Goal: Information Seeking & Learning: Learn about a topic

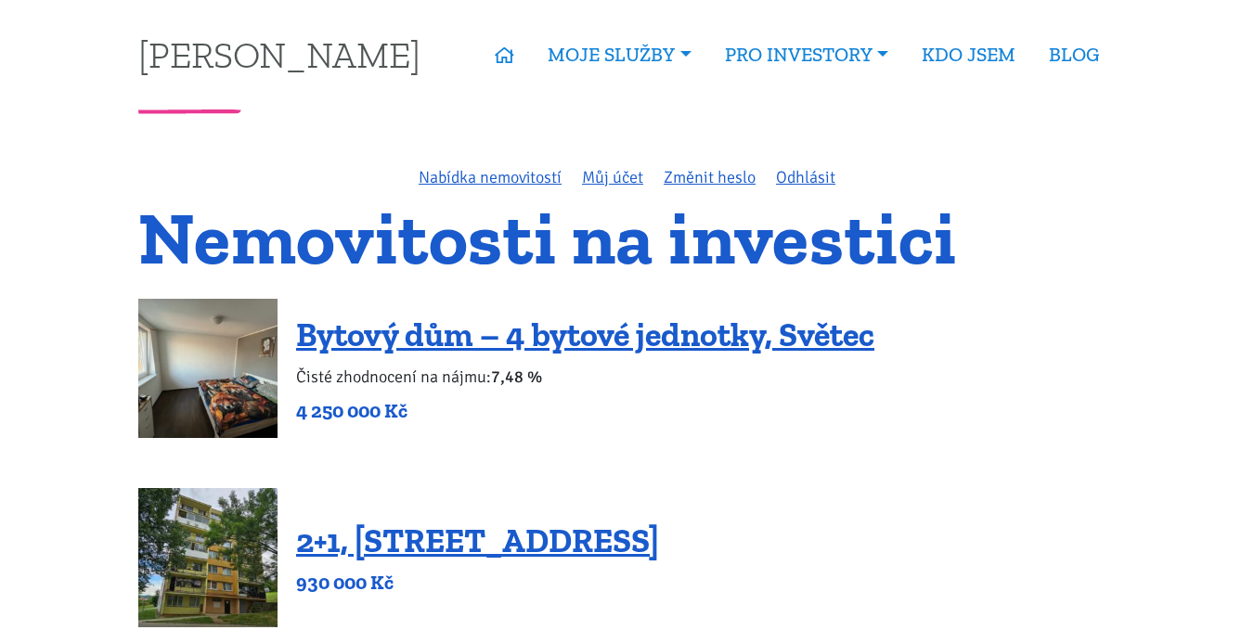
scroll to position [2785, 0]
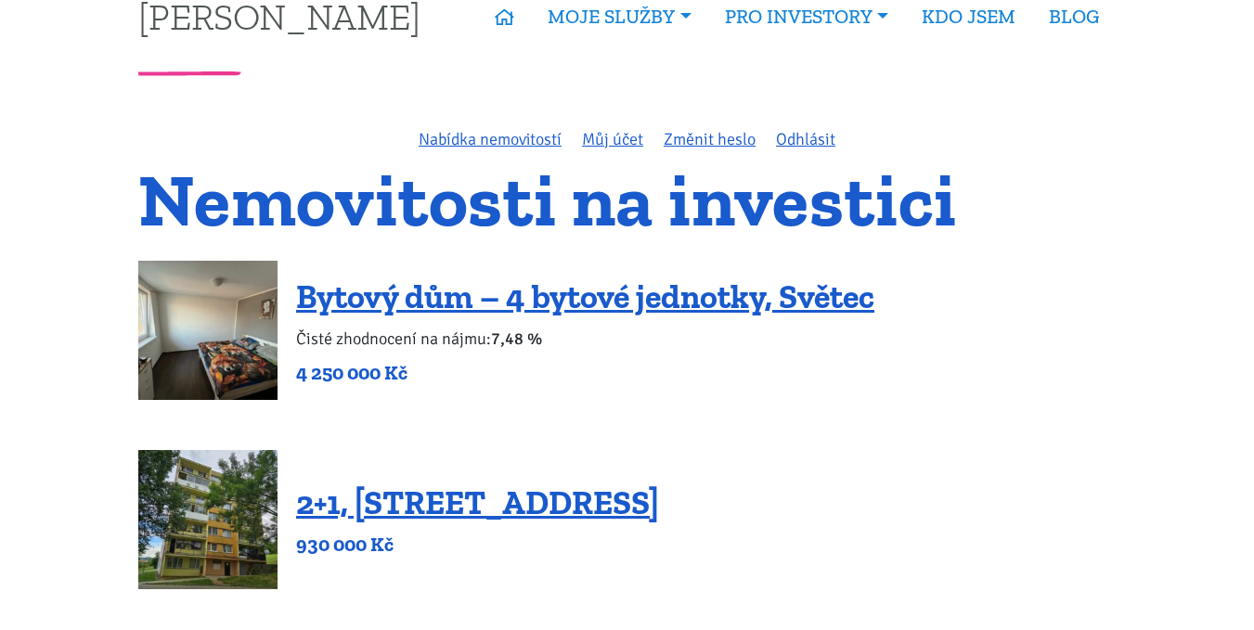
scroll to position [93, 0]
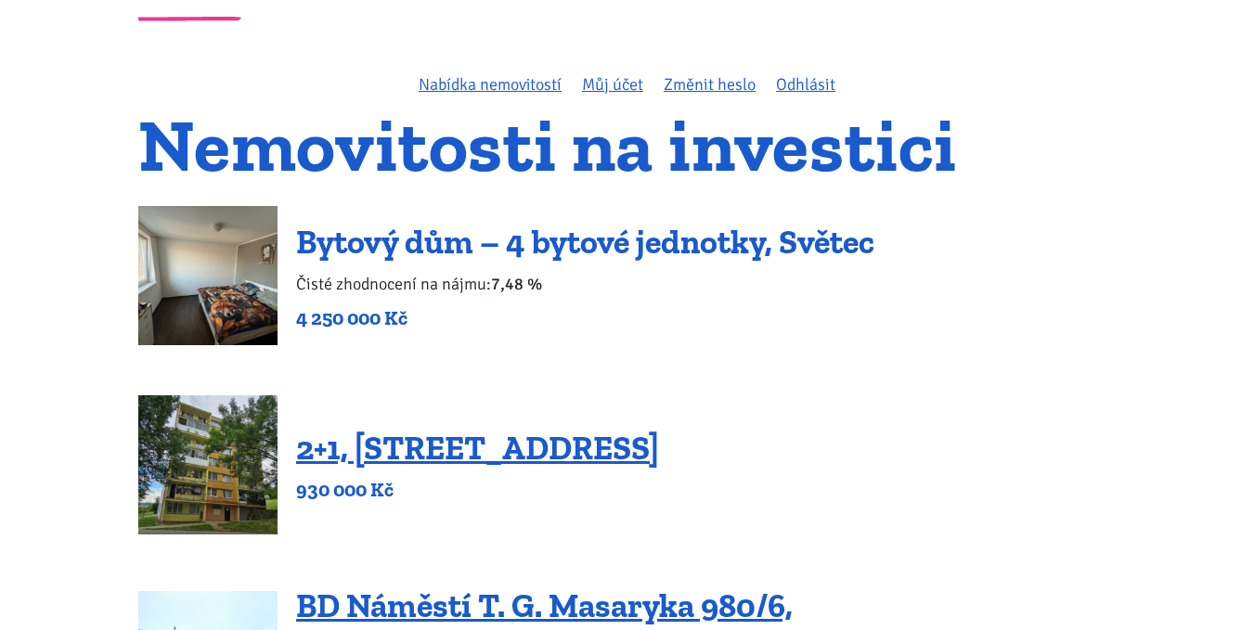
click at [647, 245] on link "Bytový dům – 4 bytové jednotky, Světec" at bounding box center [585, 242] width 578 height 40
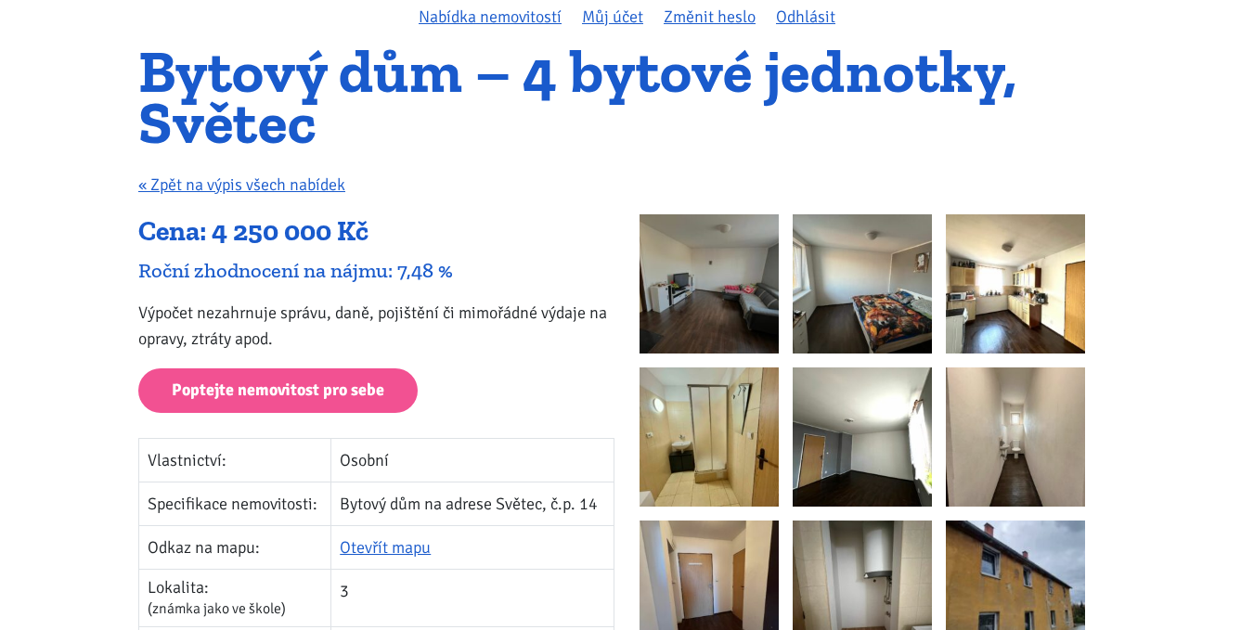
scroll to position [93, 0]
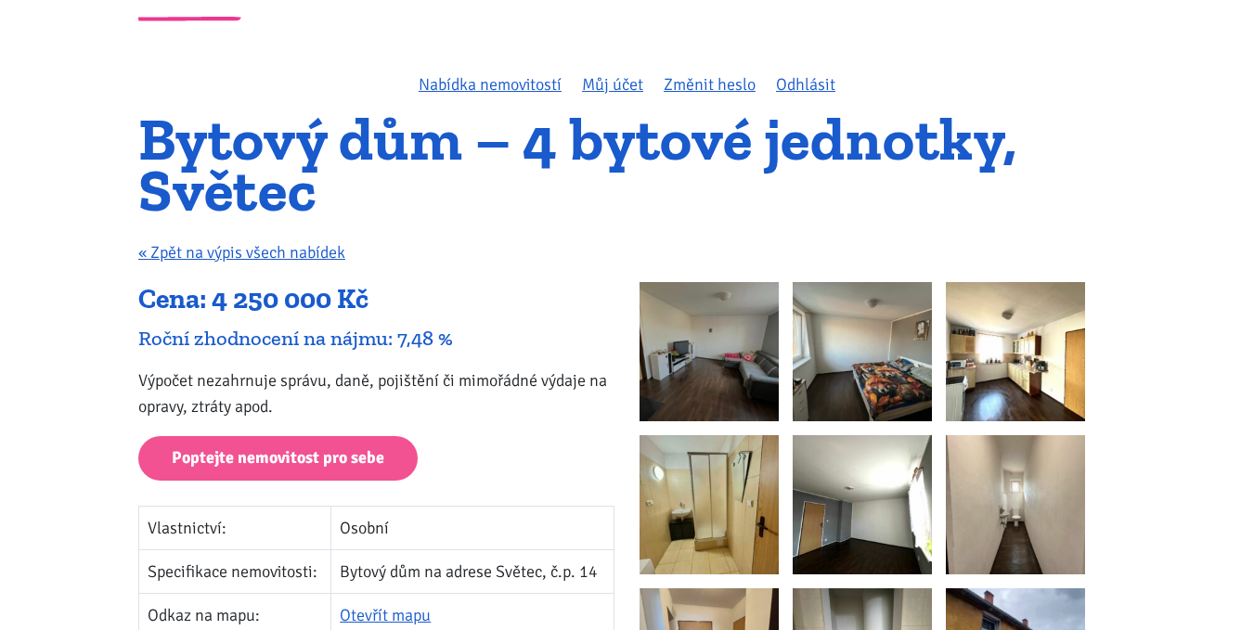
click at [709, 359] on img at bounding box center [709, 351] width 139 height 139
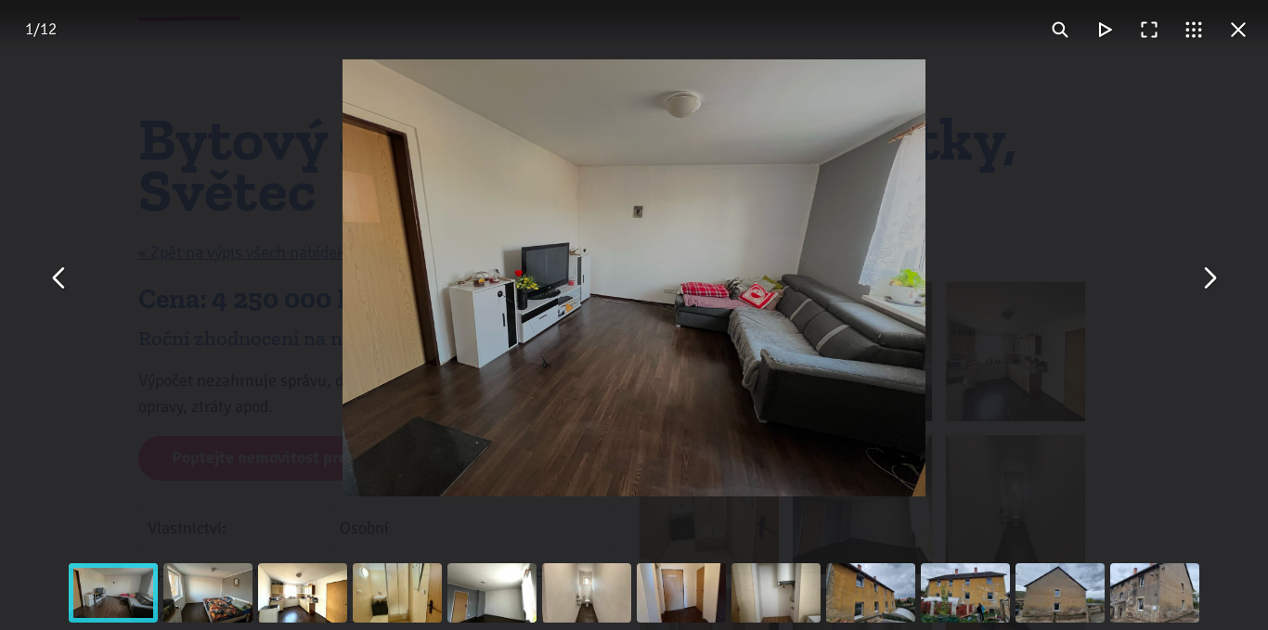
click at [1203, 279] on button "You can close this modal content with the ESC key" at bounding box center [1208, 278] width 45 height 45
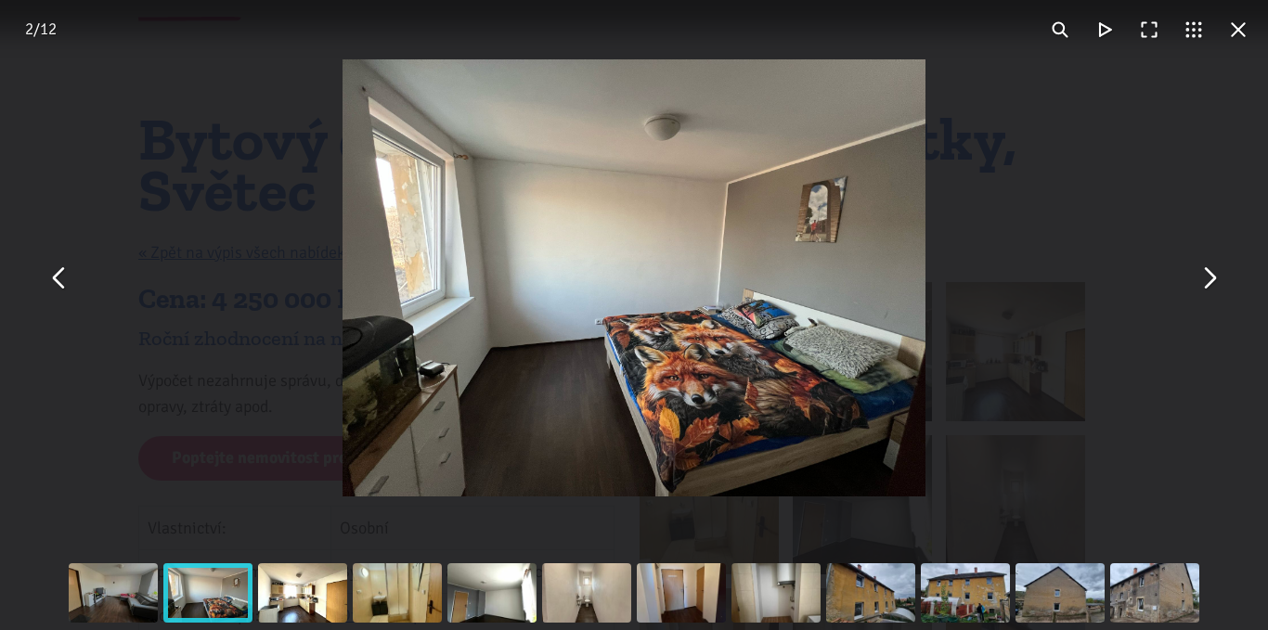
click at [1203, 279] on button "You can close this modal content with the ESC key" at bounding box center [1208, 278] width 45 height 45
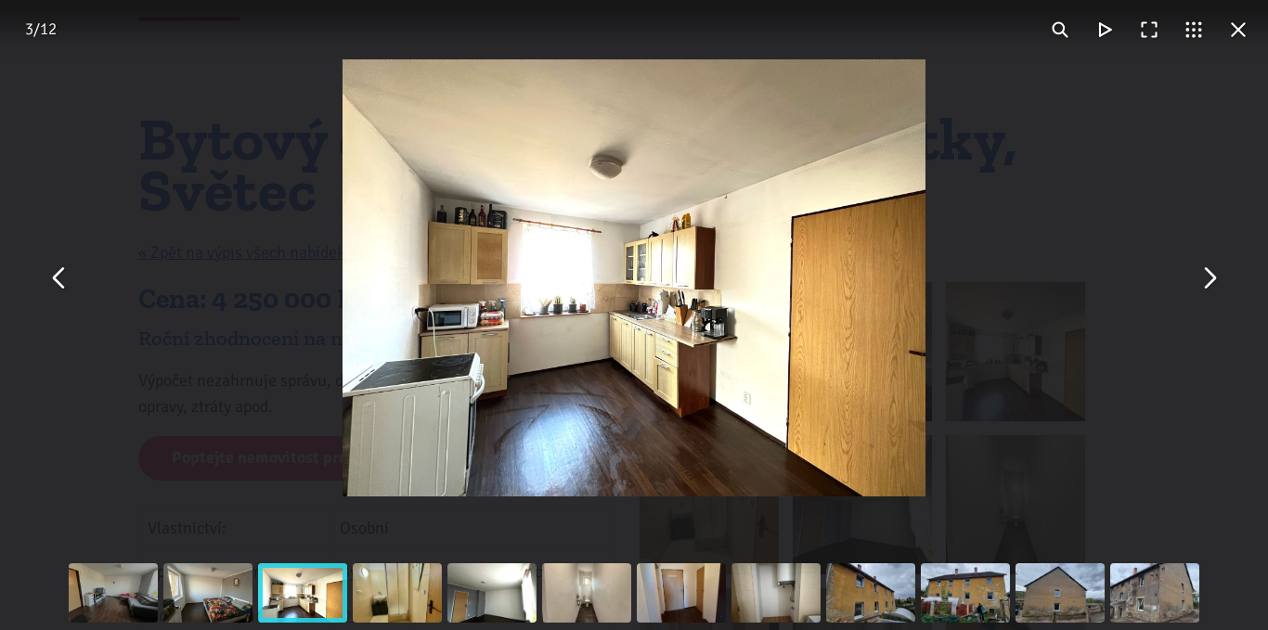
click at [1203, 279] on button "You can close this modal content with the ESC key" at bounding box center [1208, 278] width 45 height 45
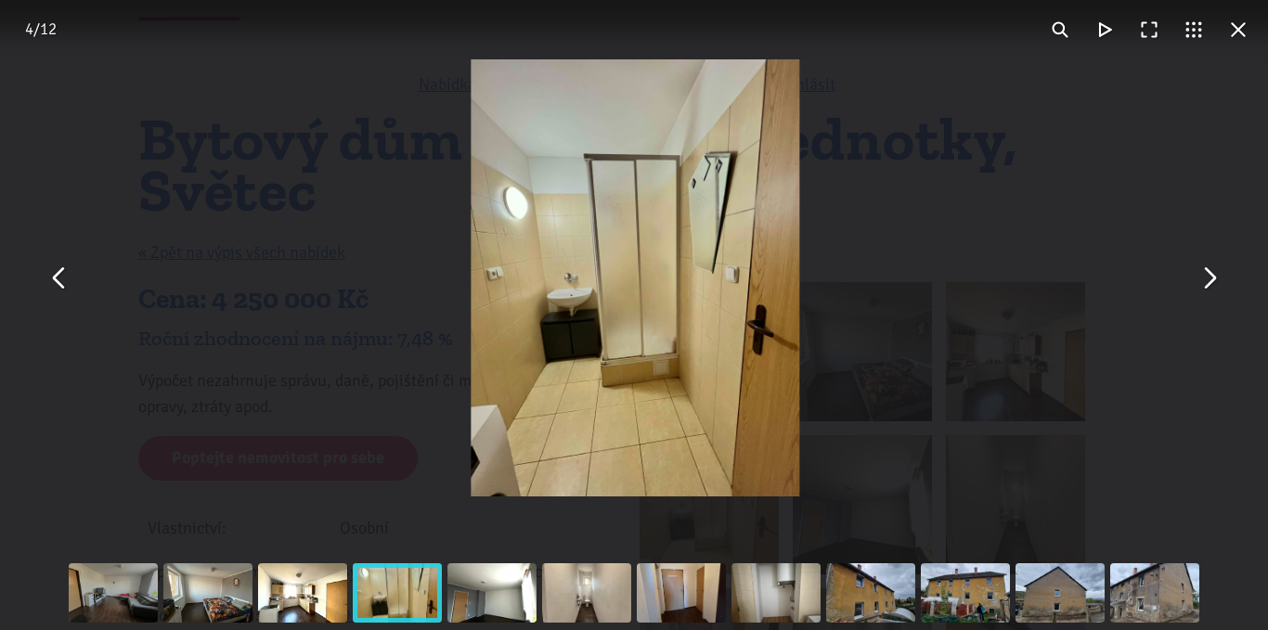
click at [1203, 279] on button "You can close this modal content with the ESC key" at bounding box center [1208, 278] width 45 height 45
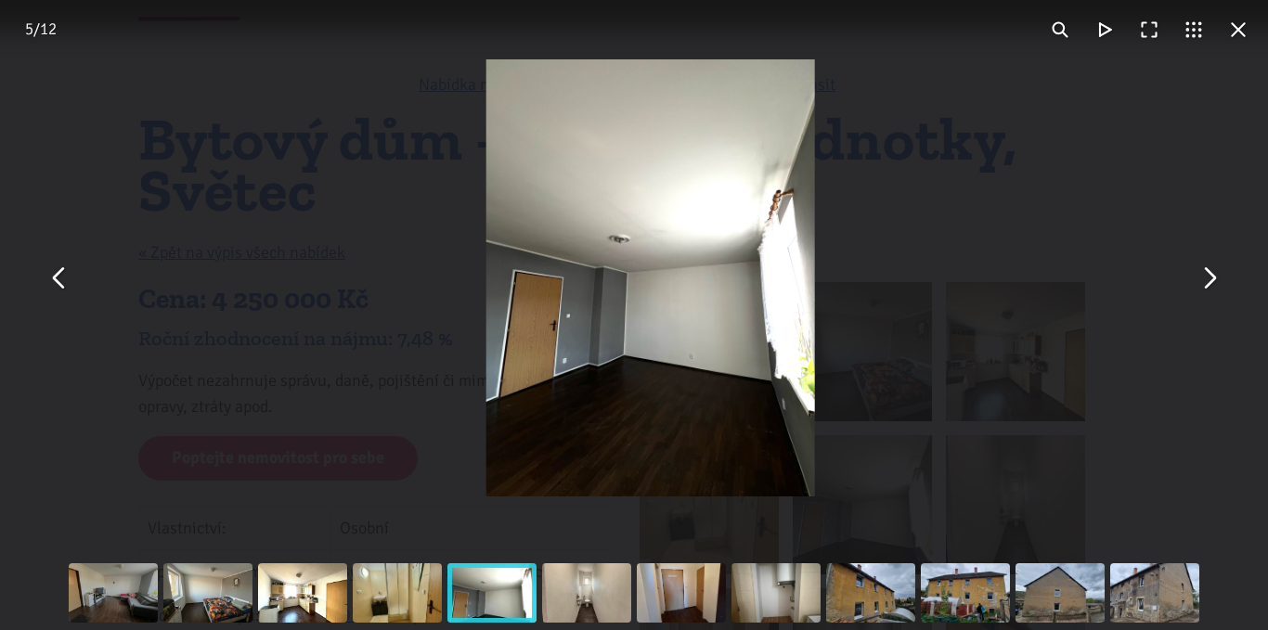
click at [1203, 279] on button "You can close this modal content with the ESC key" at bounding box center [1208, 278] width 45 height 45
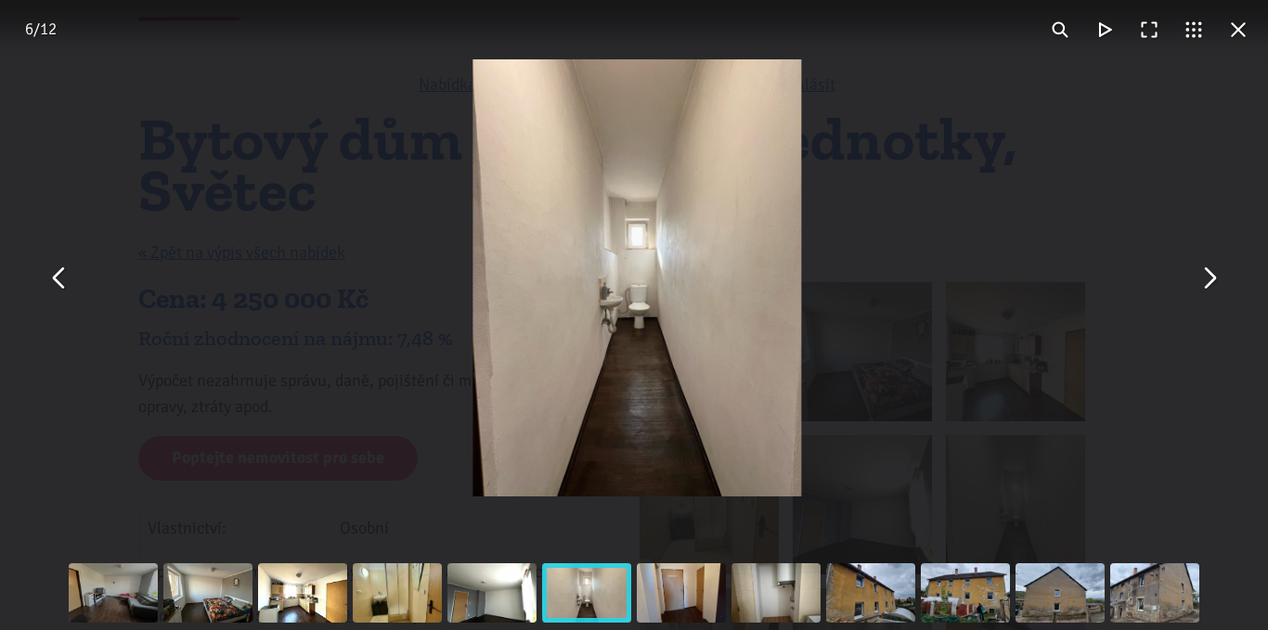
click at [1203, 279] on button "You can close this modal content with the ESC key" at bounding box center [1208, 278] width 45 height 45
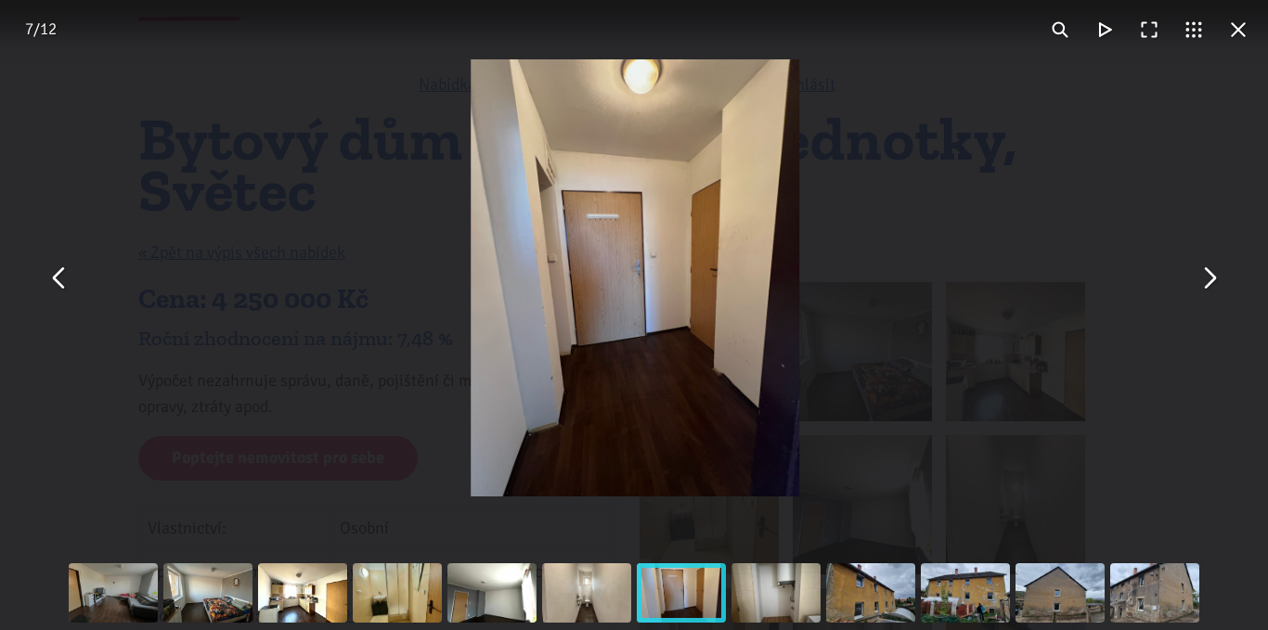
click at [1203, 279] on button "You can close this modal content with the ESC key" at bounding box center [1208, 278] width 45 height 45
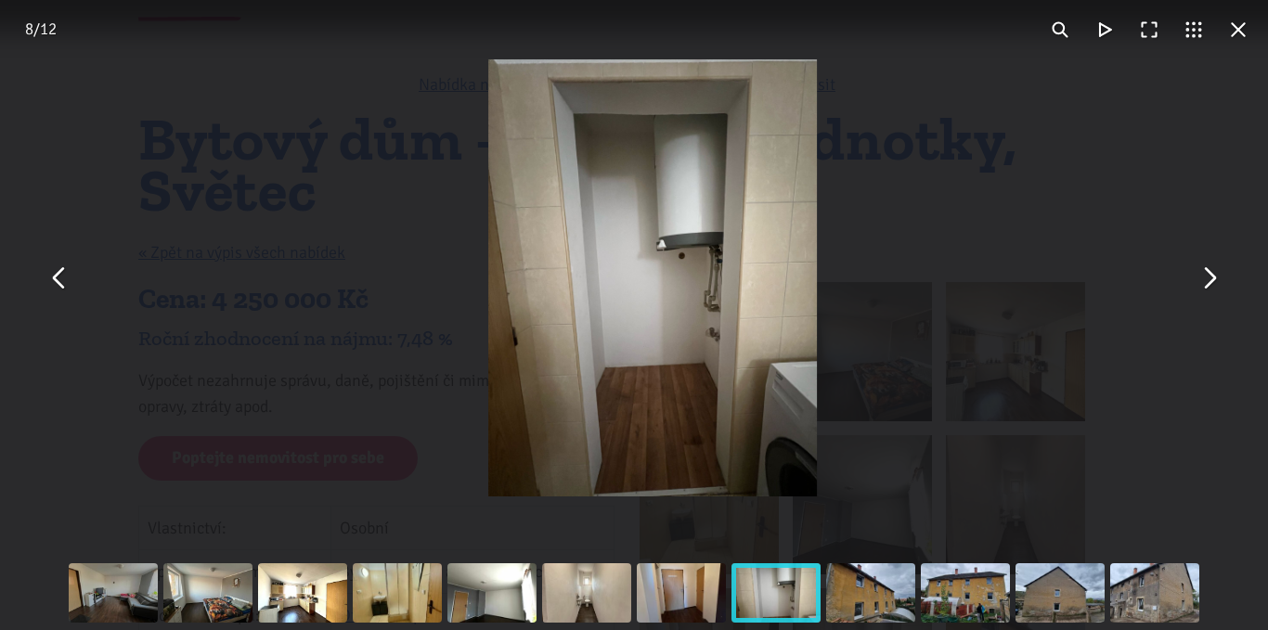
click at [1203, 279] on button "You can close this modal content with the ESC key" at bounding box center [1208, 278] width 45 height 45
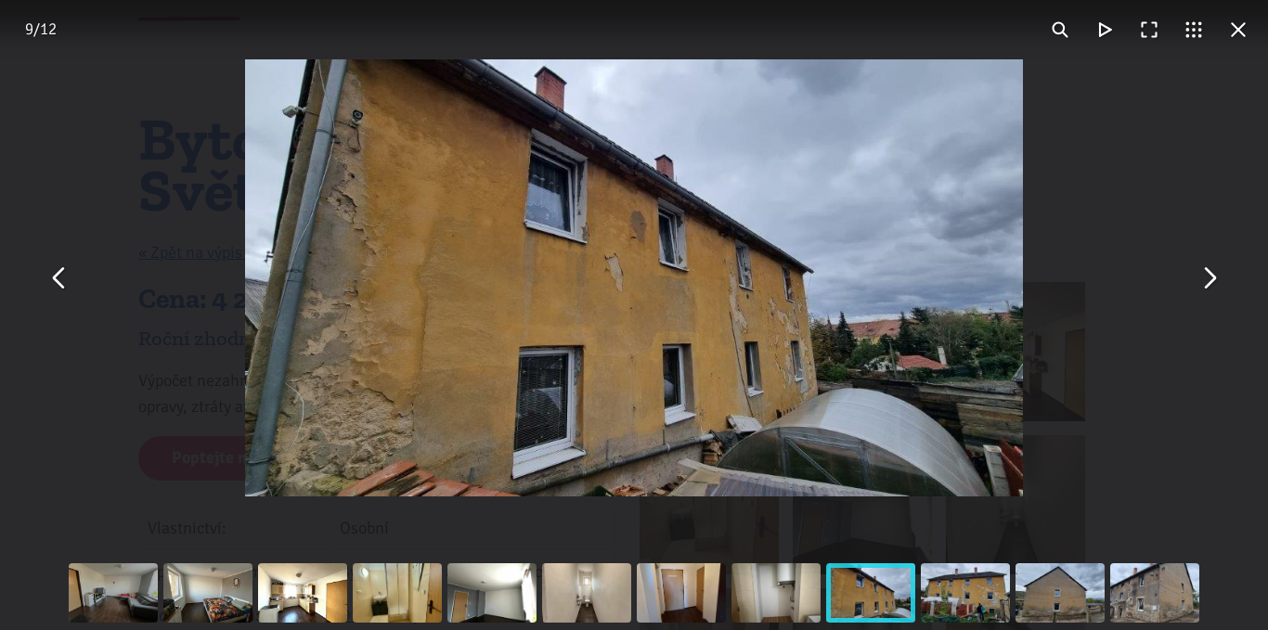
click at [1203, 279] on button "You can close this modal content with the ESC key" at bounding box center [1208, 278] width 45 height 45
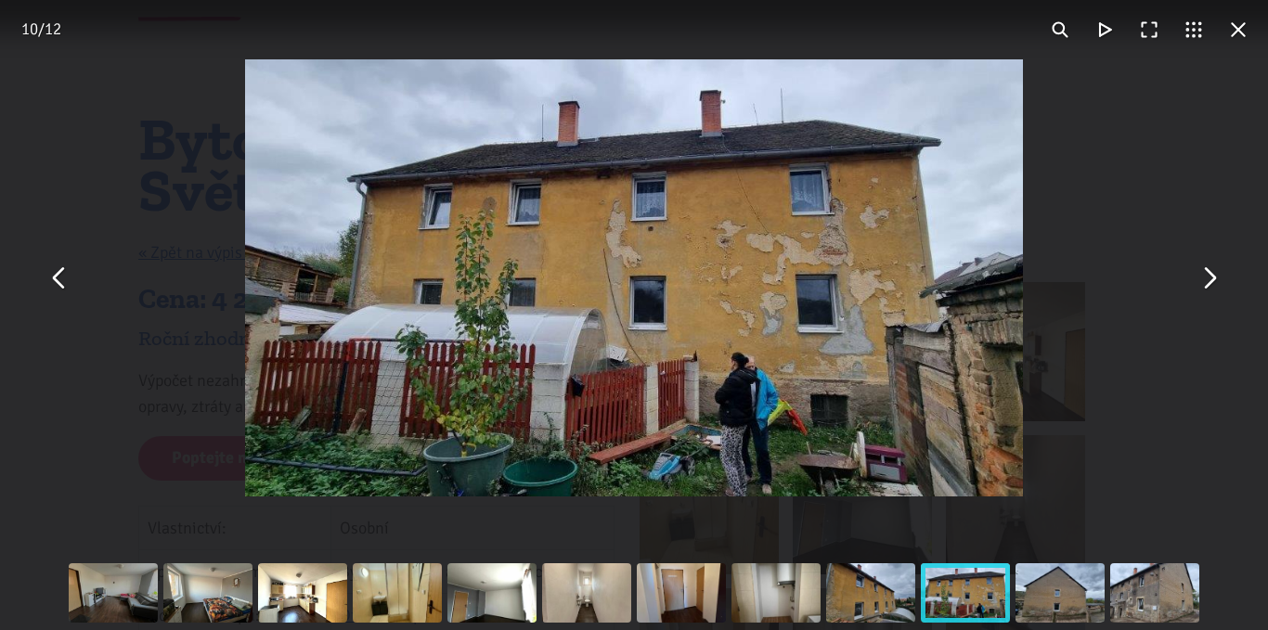
click at [1203, 279] on button "You can close this modal content with the ESC key" at bounding box center [1208, 278] width 45 height 45
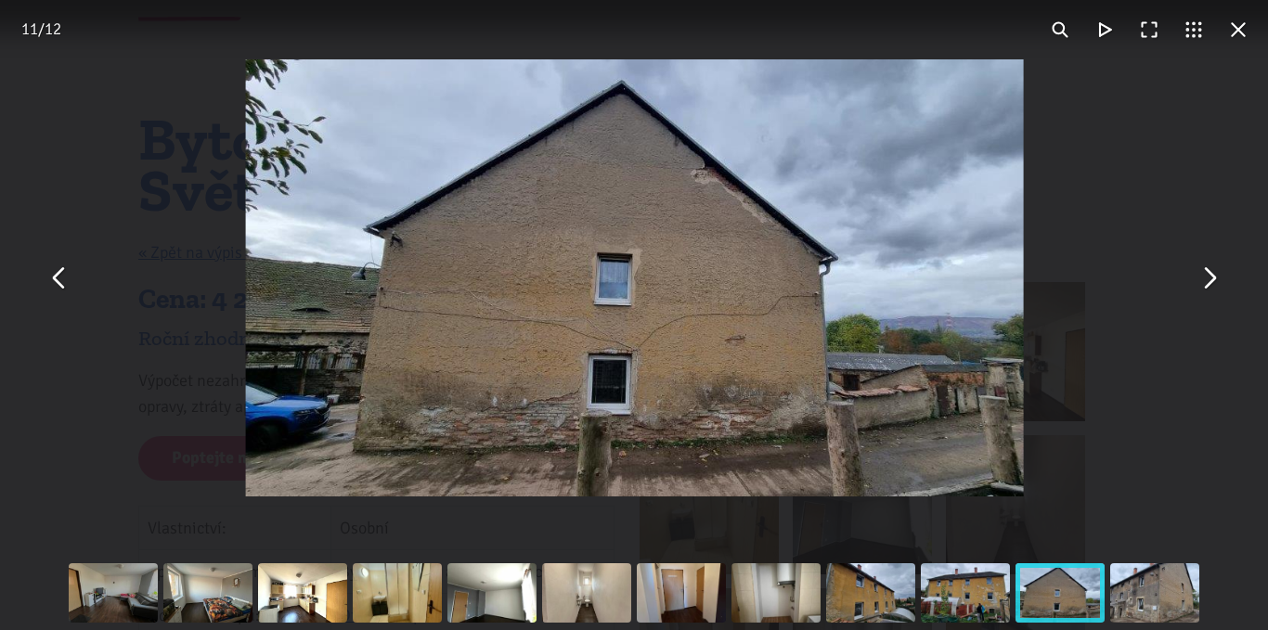
click at [1203, 279] on button "You can close this modal content with the ESC key" at bounding box center [1208, 278] width 45 height 45
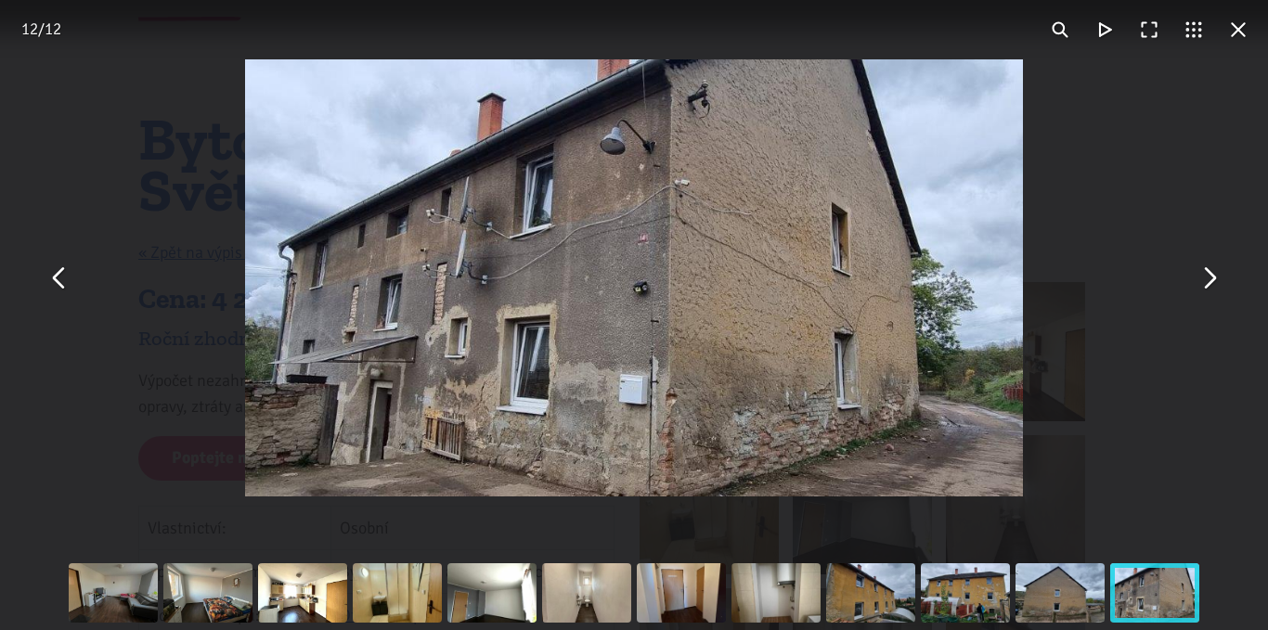
click at [1203, 279] on button "You can close this modal content with the ESC key" at bounding box center [1208, 278] width 45 height 45
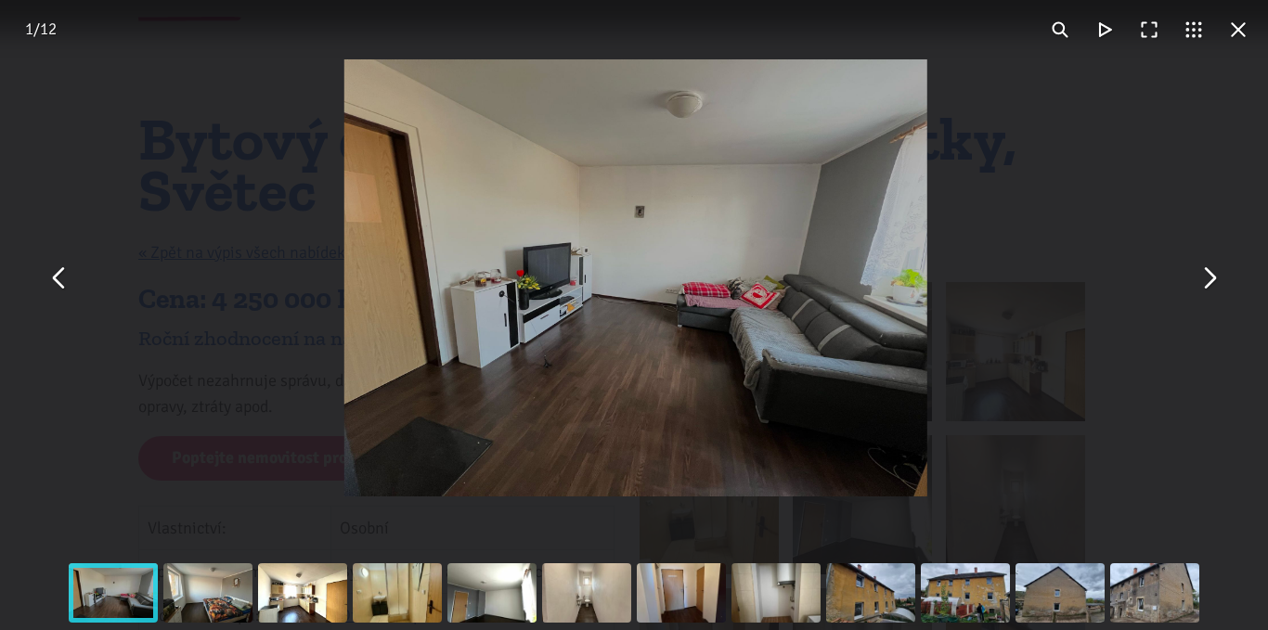
click at [1203, 279] on button "You can close this modal content with the ESC key" at bounding box center [1208, 278] width 45 height 45
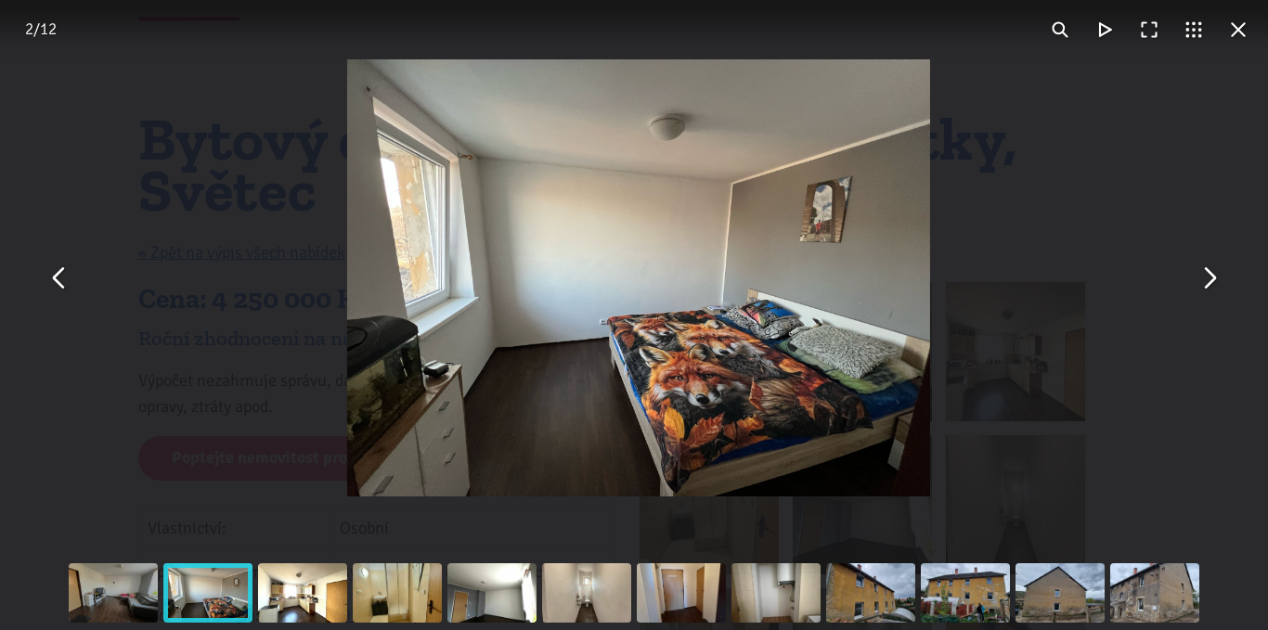
click at [1203, 279] on button "You can close this modal content with the ESC key" at bounding box center [1208, 278] width 45 height 45
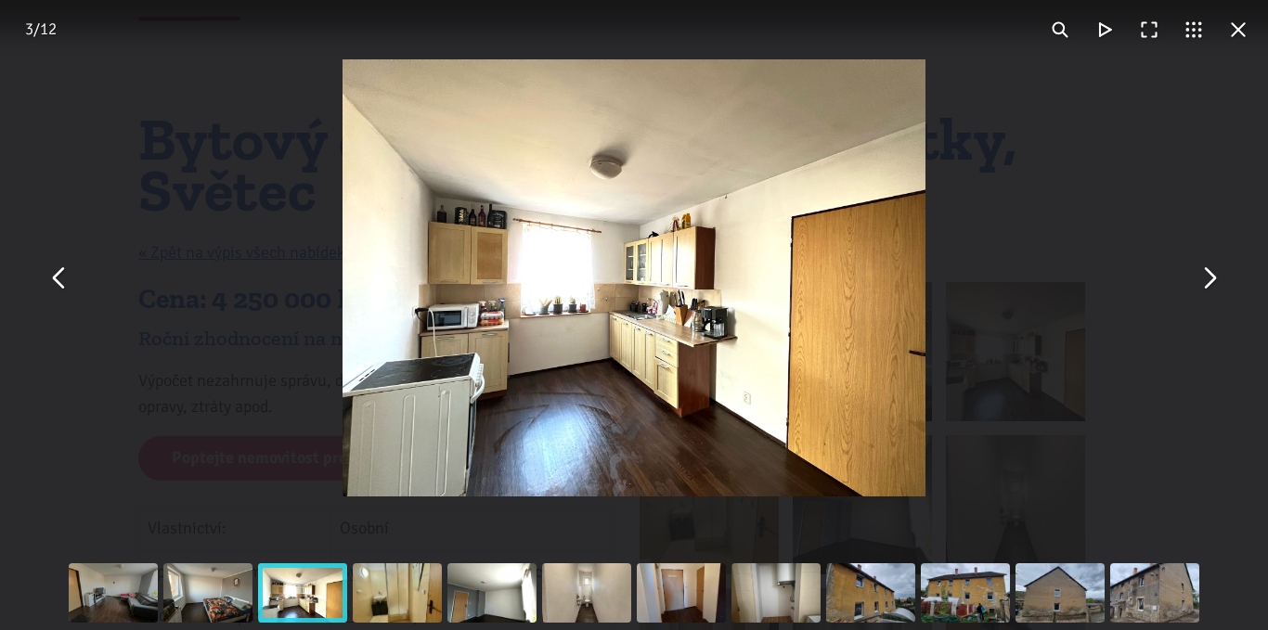
click at [1232, 31] on button "You can close this modal content with the ESC key" at bounding box center [1238, 29] width 45 height 45
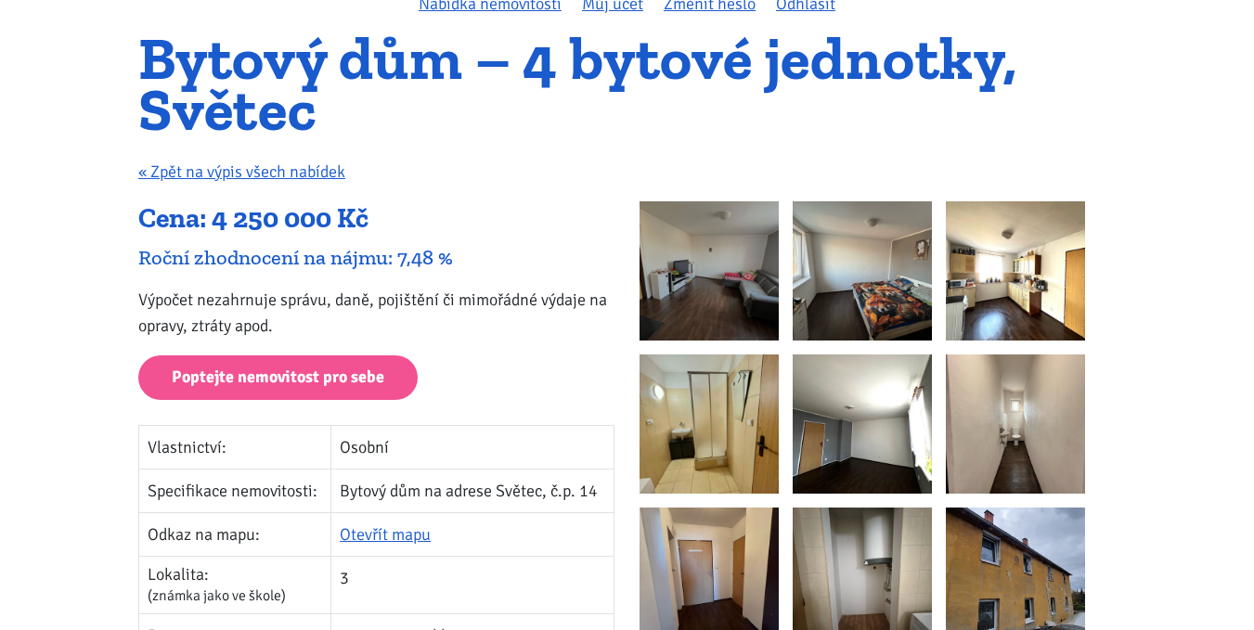
scroll to position [371, 0]
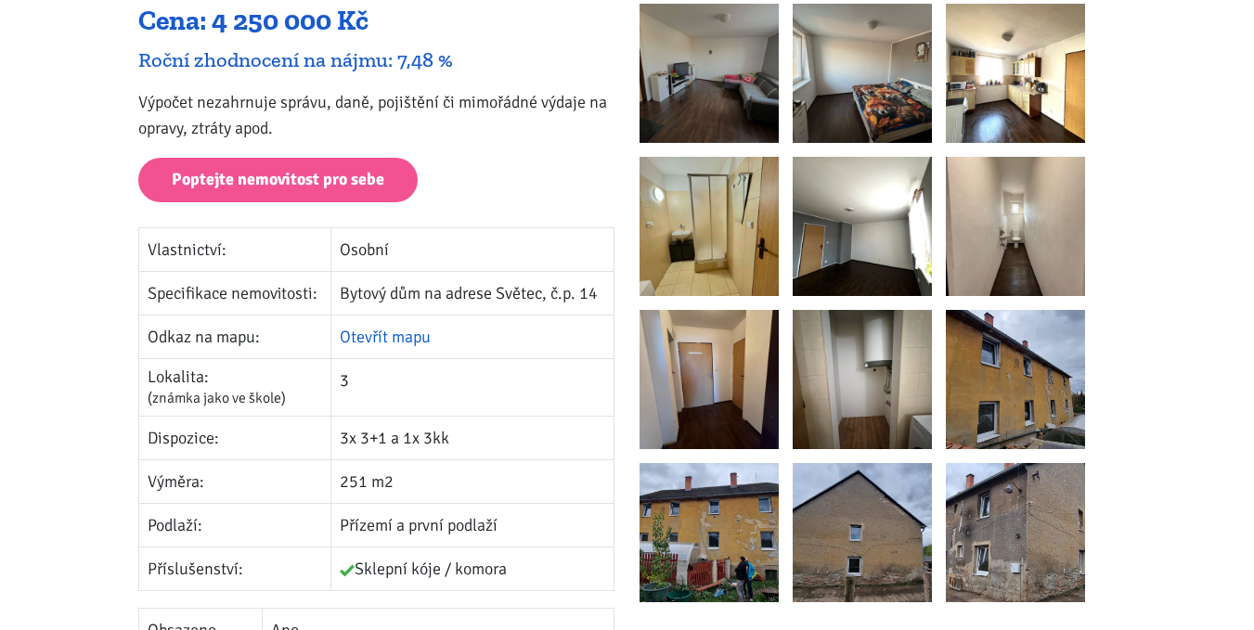
click at [385, 338] on link "Otevřít mapu" at bounding box center [385, 337] width 91 height 20
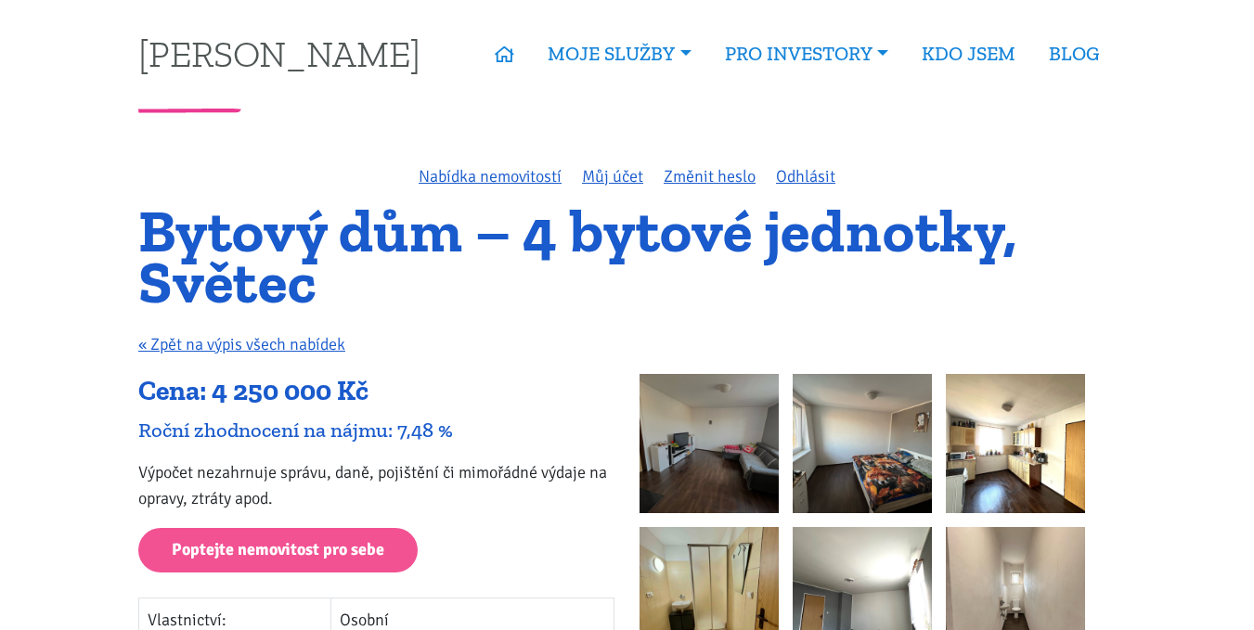
scroll to position [0, 0]
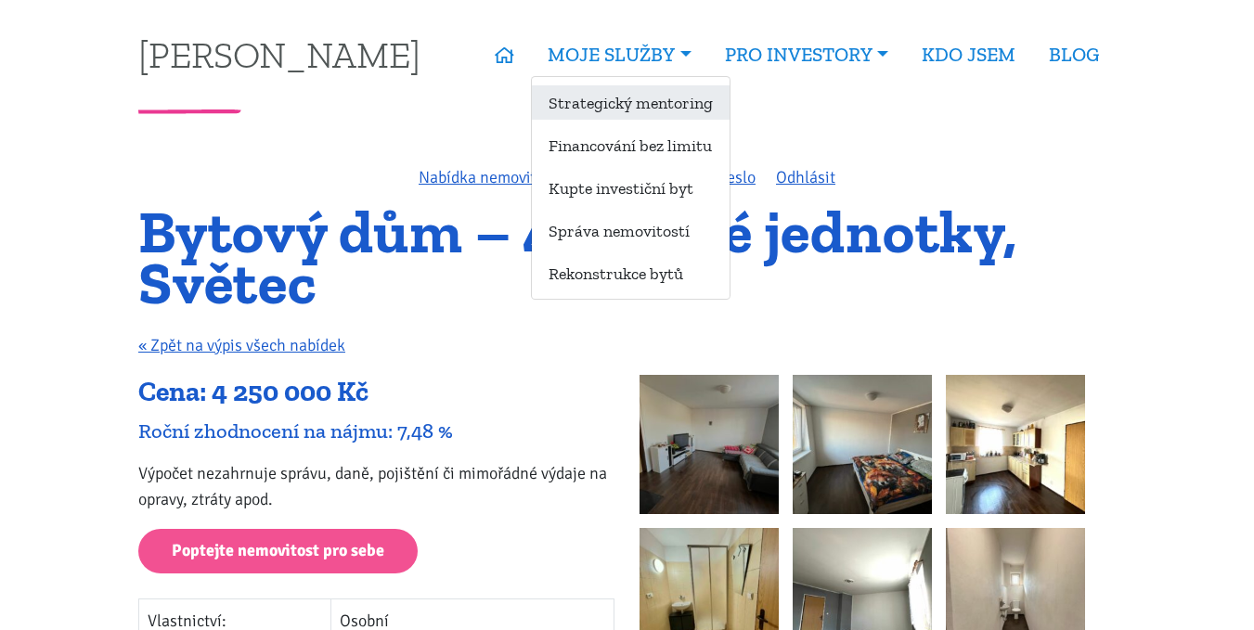
click at [566, 99] on link "Strategický mentoring" at bounding box center [631, 102] width 198 height 34
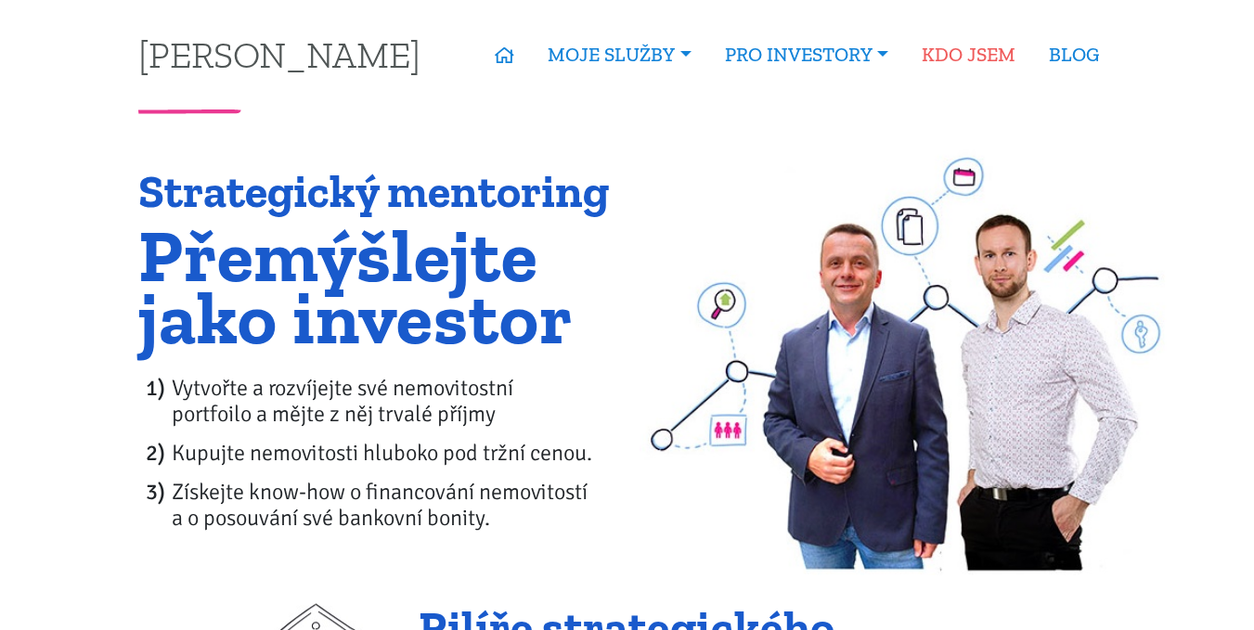
click at [989, 57] on link "KDO JSEM" at bounding box center [968, 54] width 127 height 43
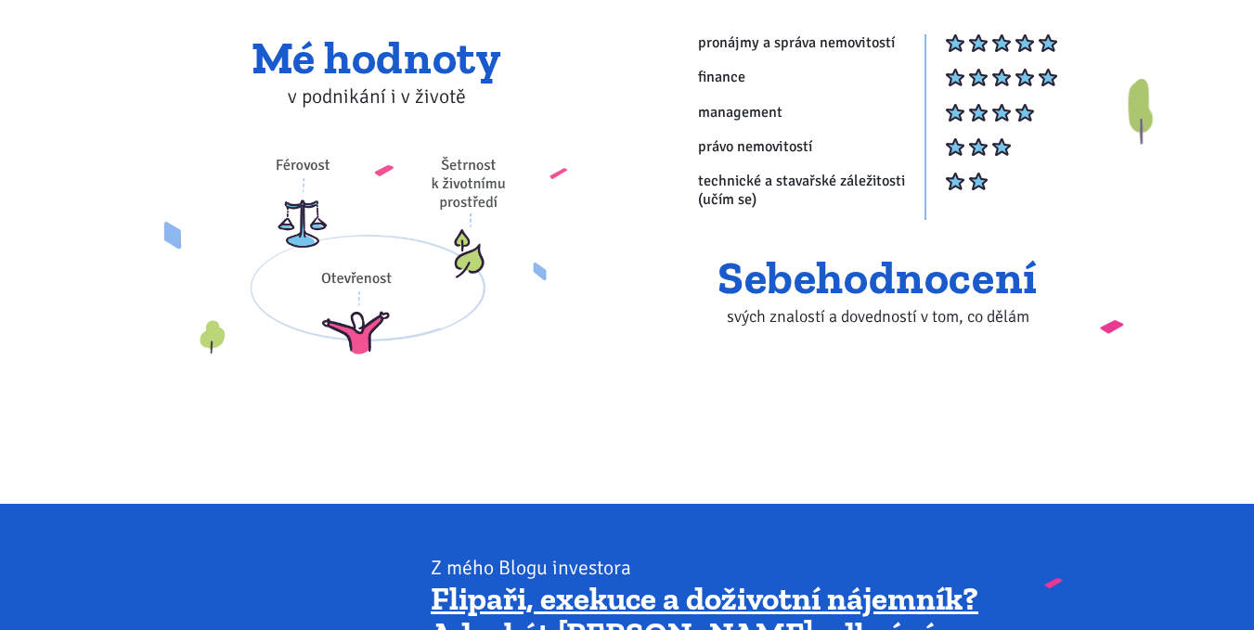
scroll to position [1114, 0]
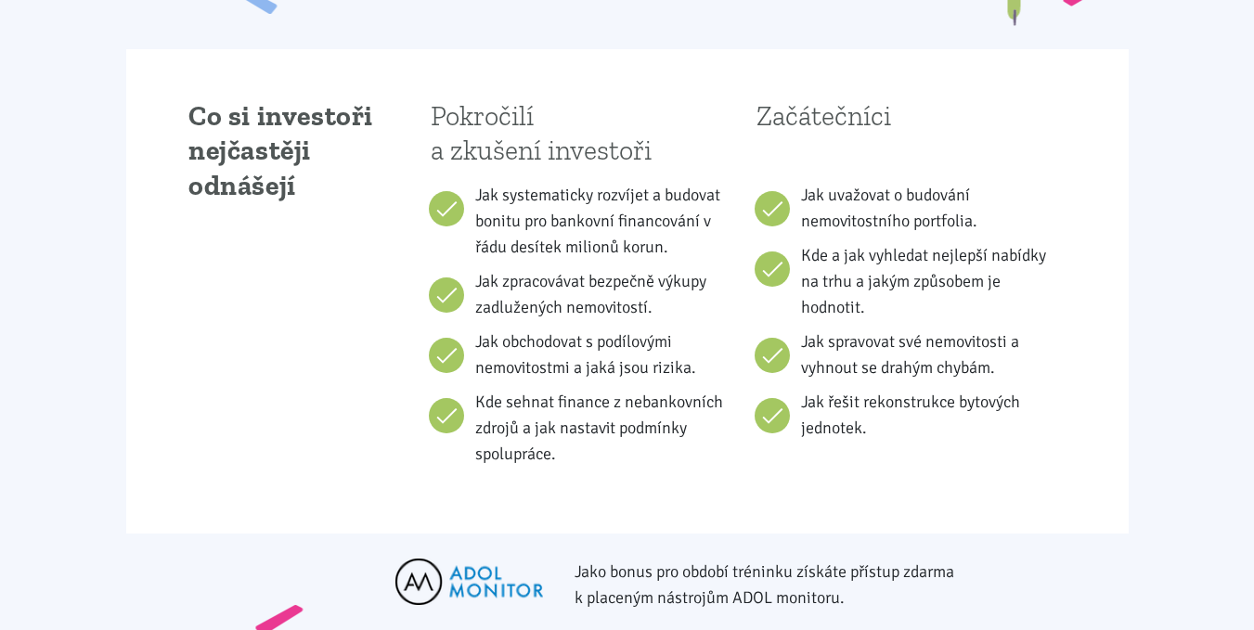
scroll to position [1207, 0]
